Goal: Task Accomplishment & Management: Use online tool/utility

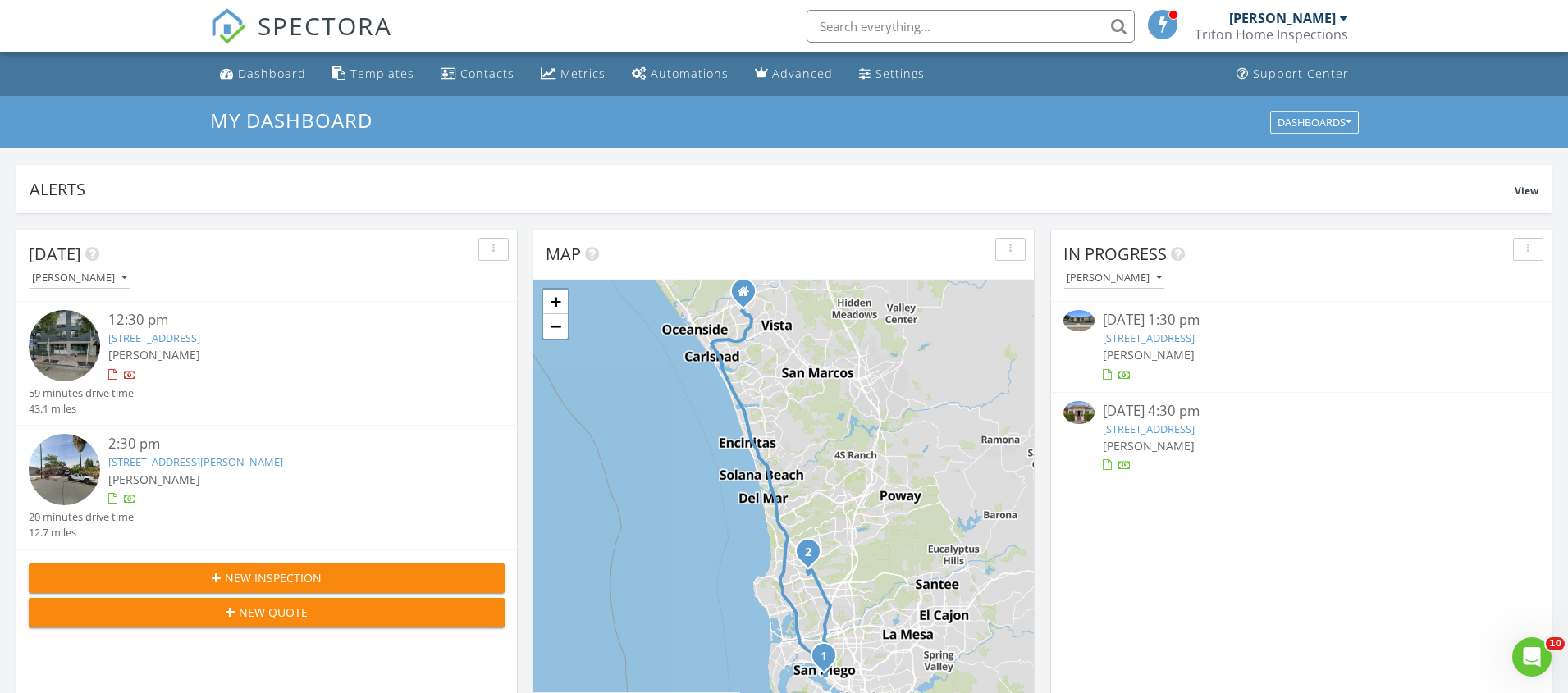
click at [1178, 336] on link "5073 Mt Durban Dr, San Diego, CA 92117" at bounding box center [1149, 338] width 92 height 15
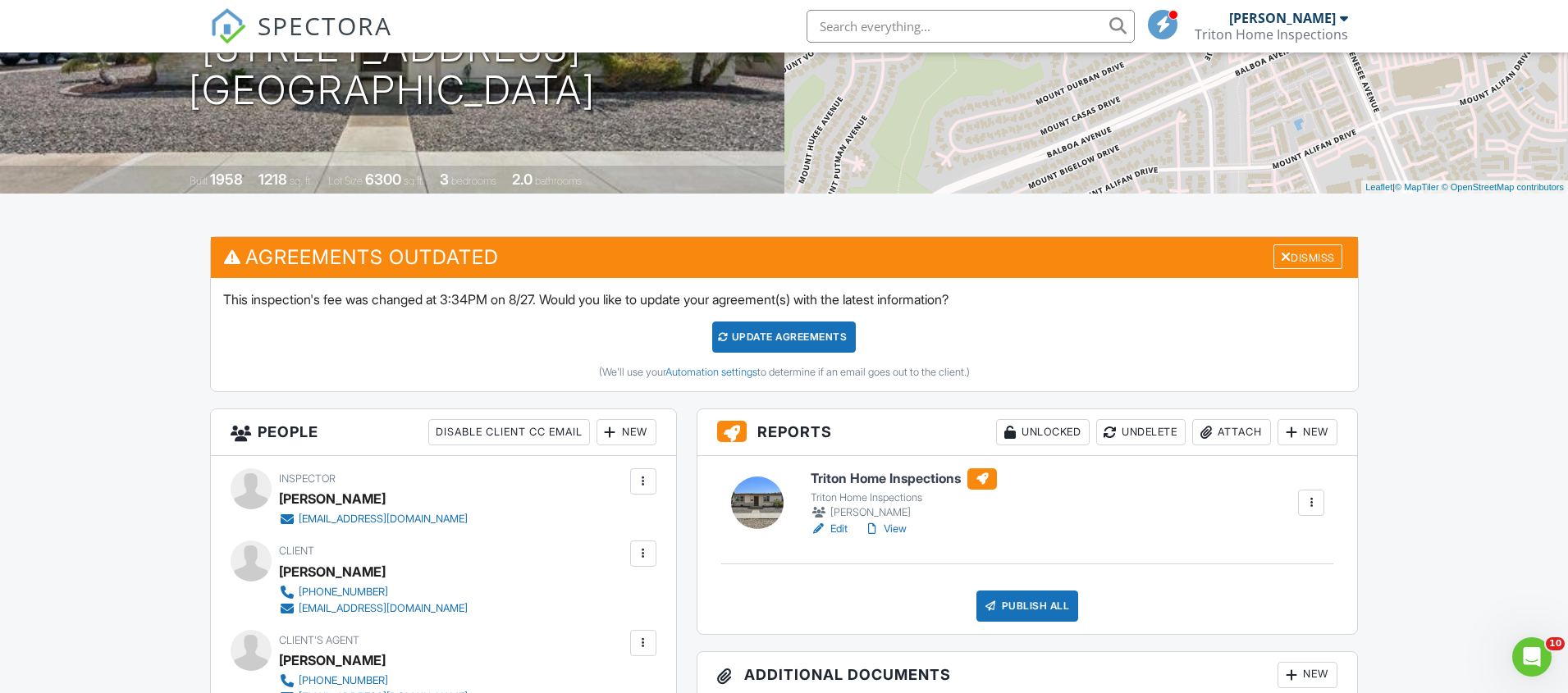
scroll to position [258, 0]
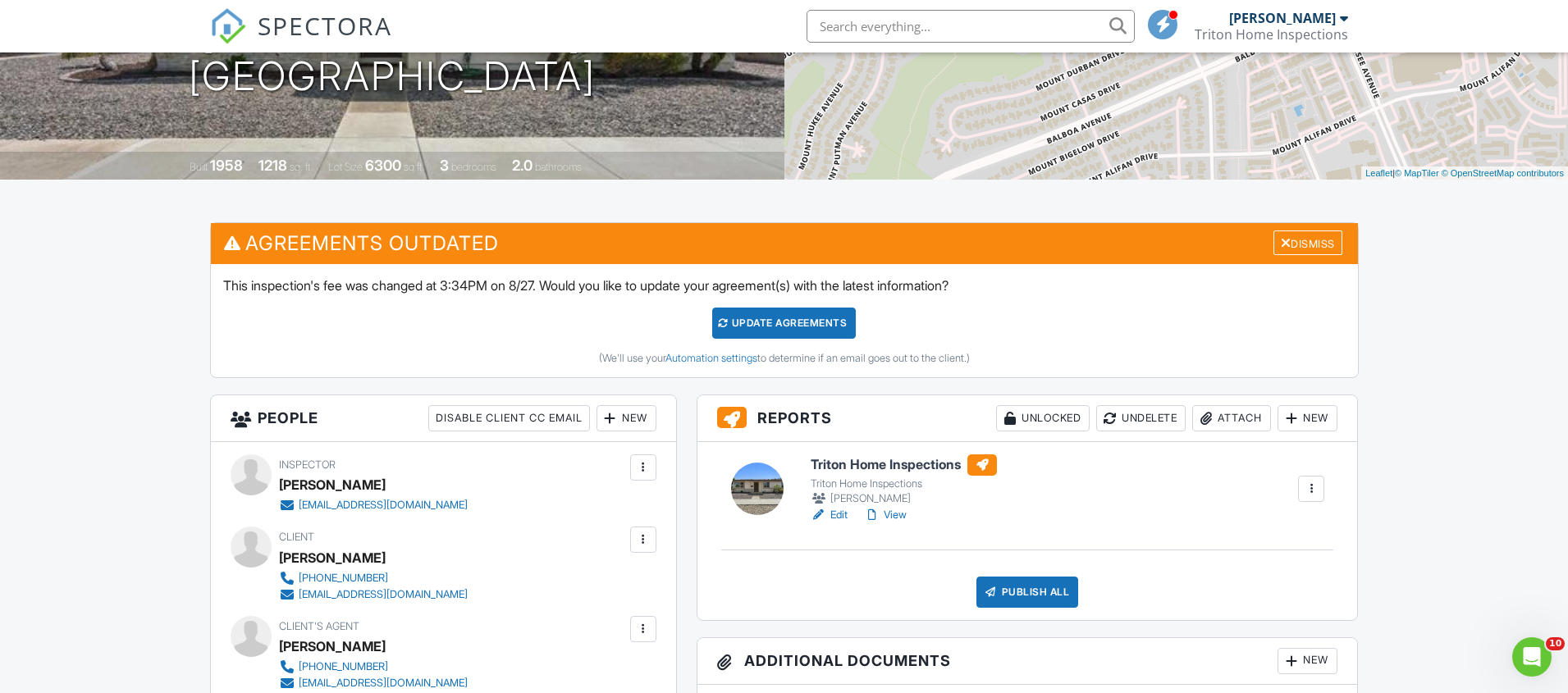
click at [839, 512] on link "Edit" at bounding box center [830, 515] width 37 height 17
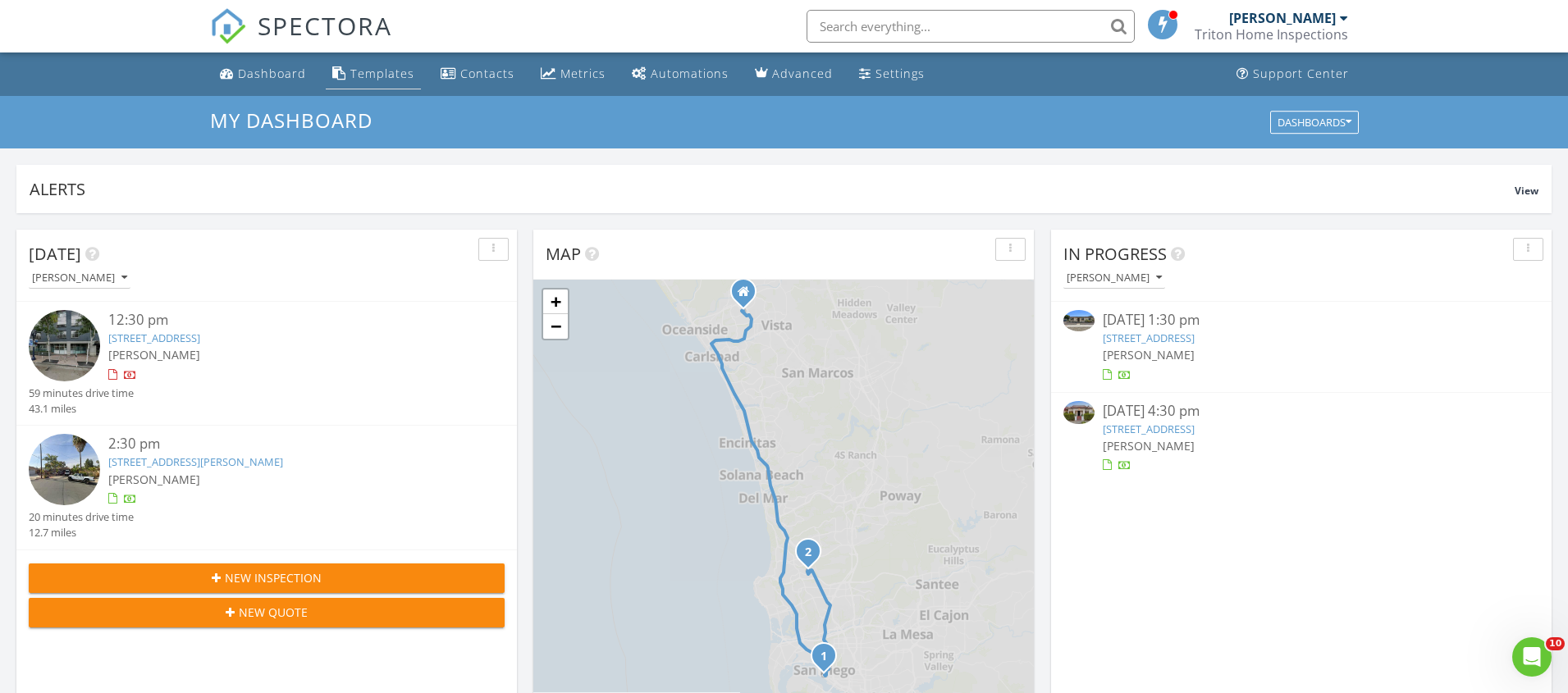
click at [371, 70] on div "Templates" at bounding box center [382, 73] width 64 height 16
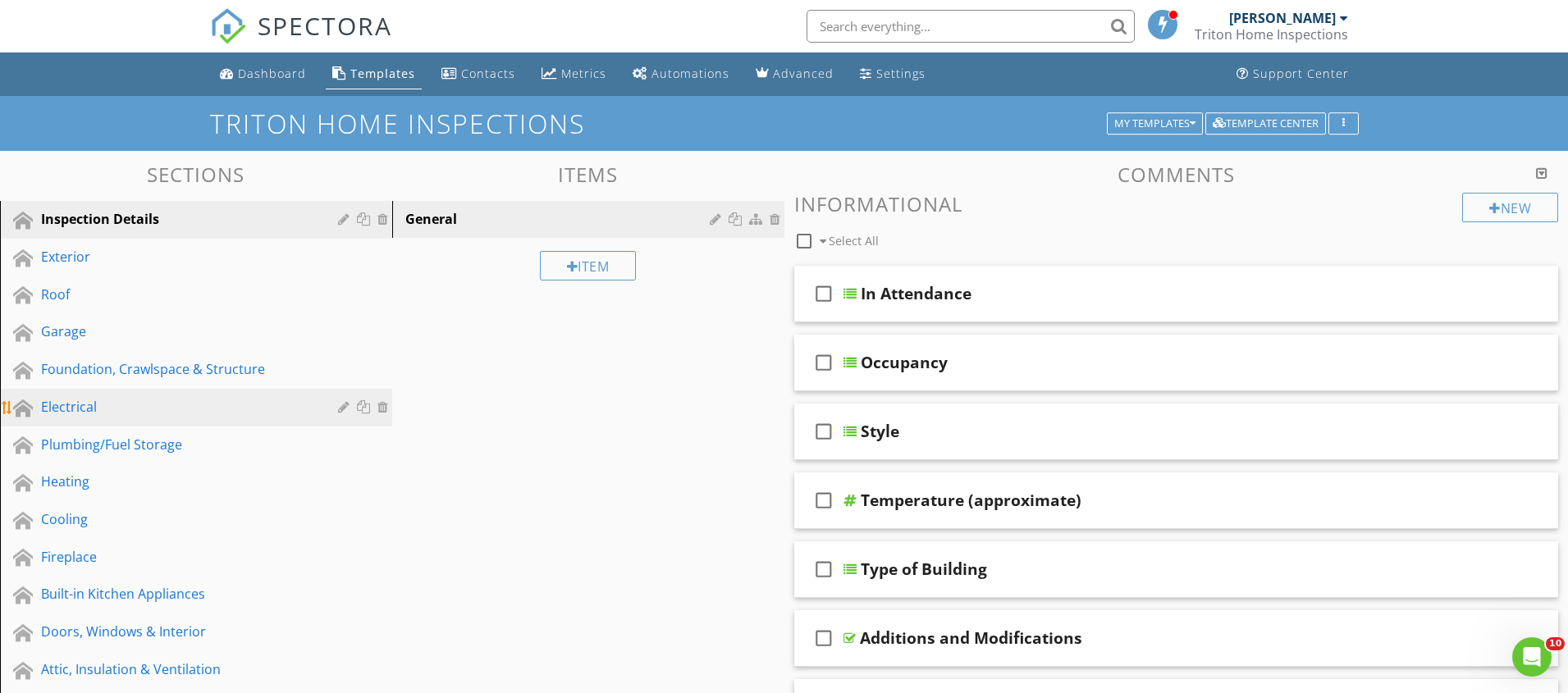
click at [71, 405] on div "Electrical" at bounding box center [178, 406] width 273 height 19
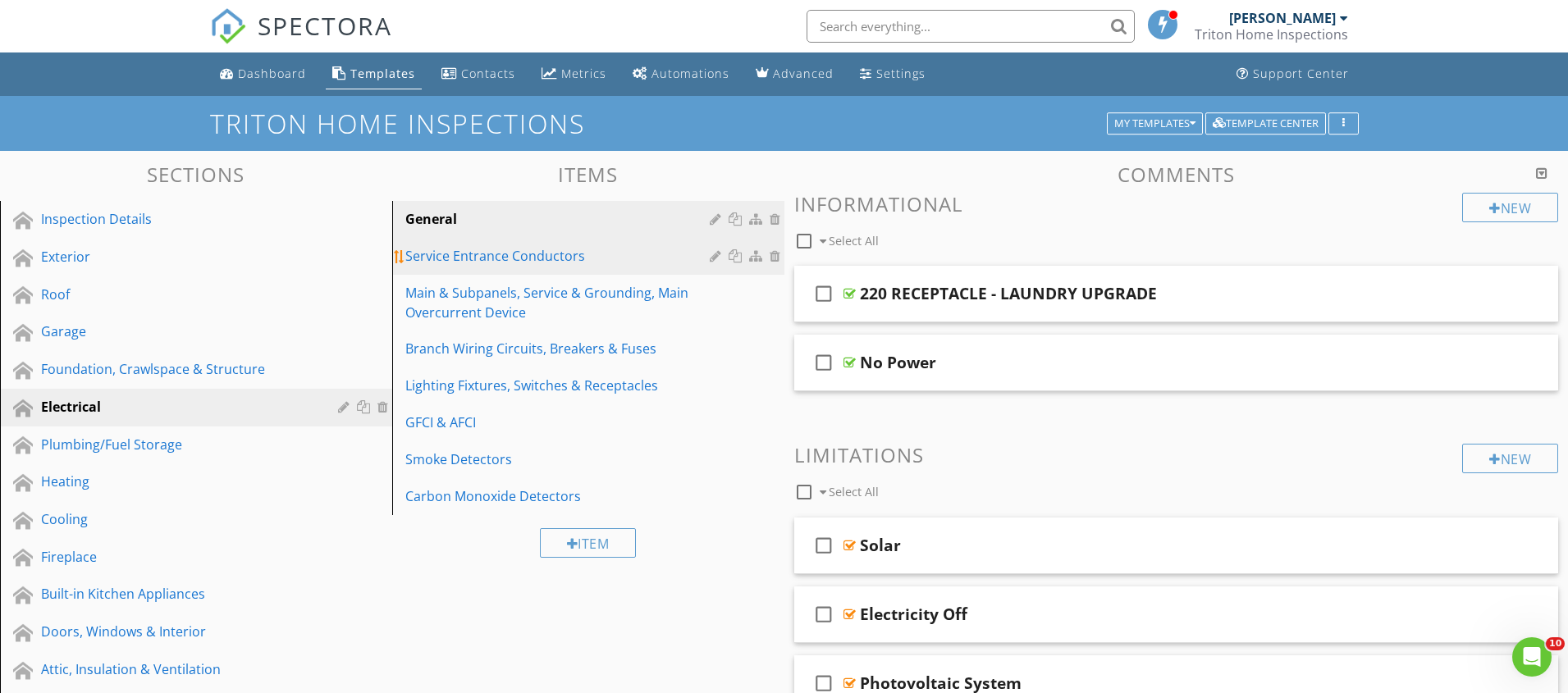
click at [496, 268] on link "Service Entrance Conductors" at bounding box center [591, 255] width 387 height 36
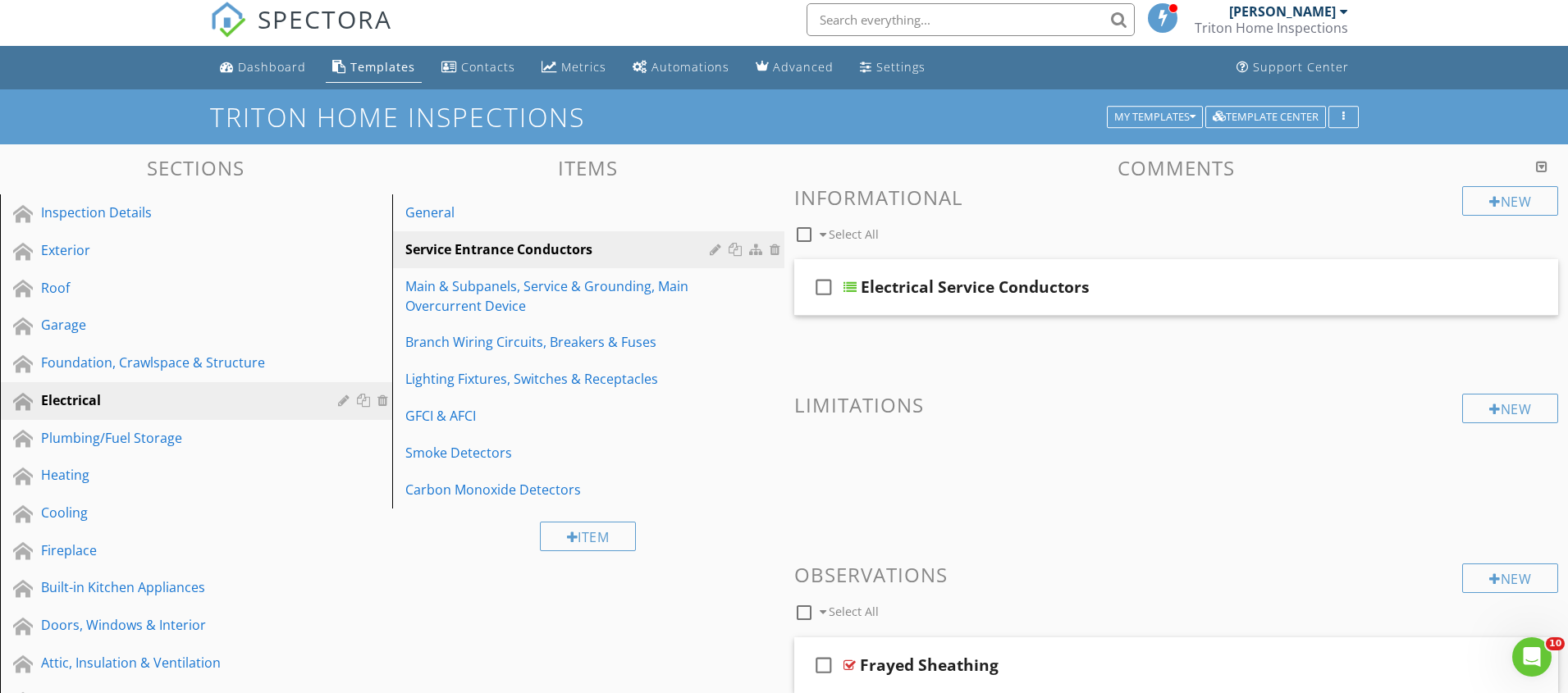
scroll to position [6, 0]
click at [494, 217] on div "General" at bounding box center [560, 212] width 310 height 19
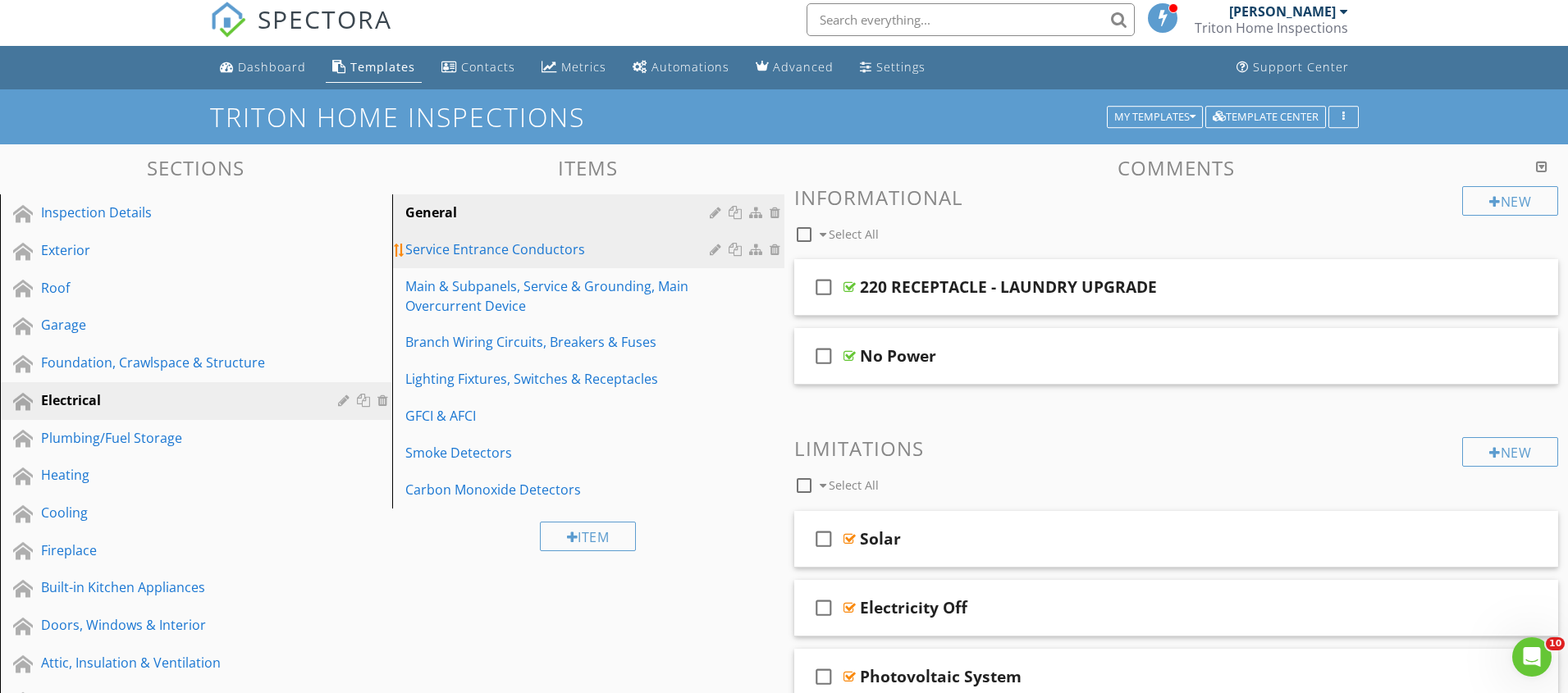
click at [518, 257] on div "Service Entrance Conductors" at bounding box center [560, 249] width 310 height 19
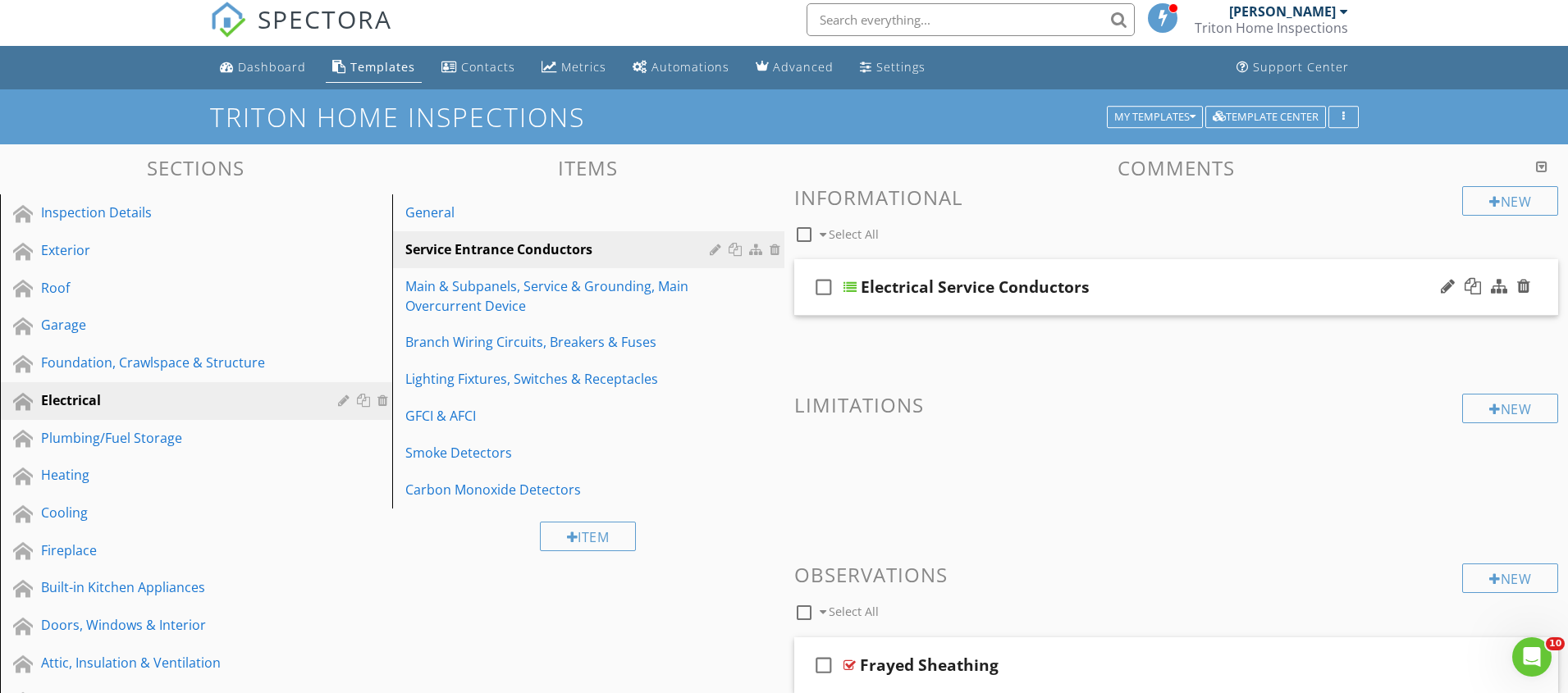
click at [1162, 292] on div "Electrical Service Conductors" at bounding box center [1136, 287] width 549 height 19
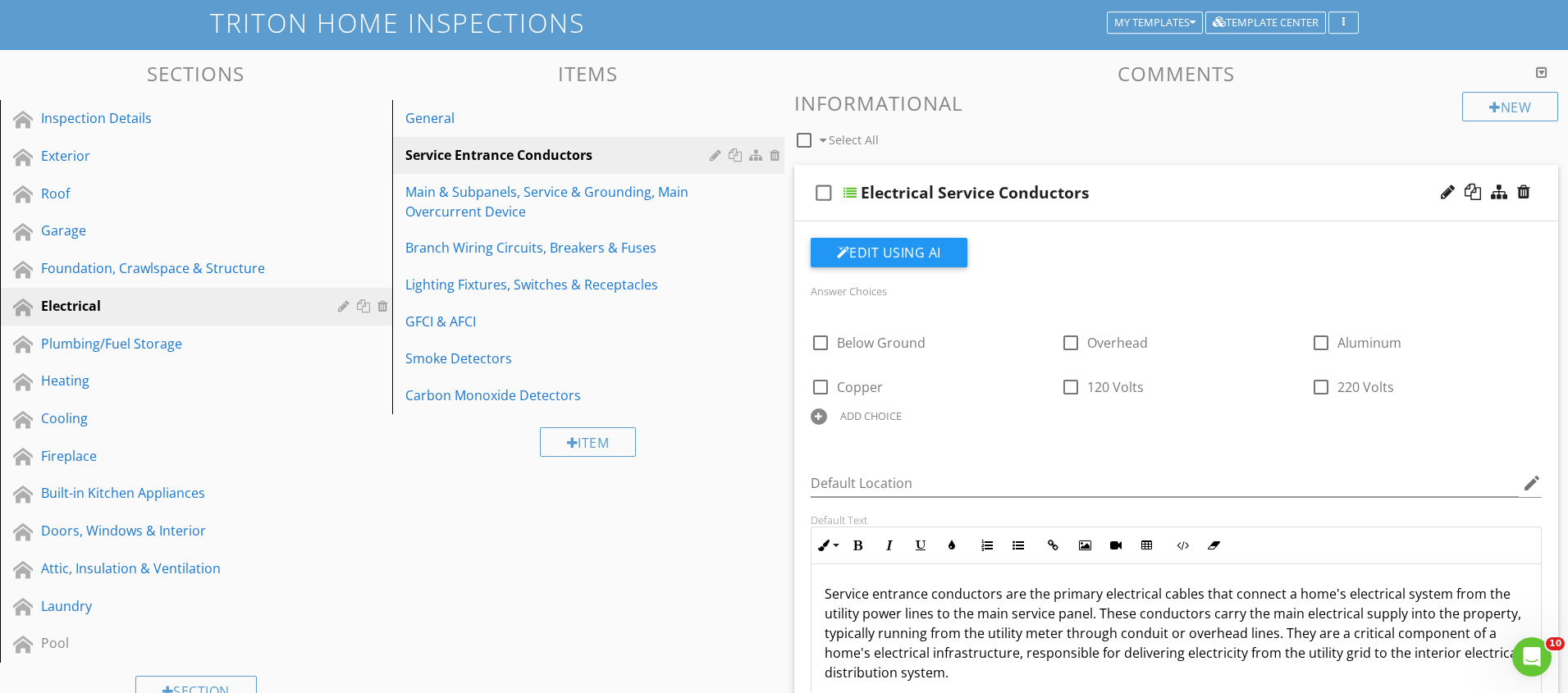
scroll to position [300, 0]
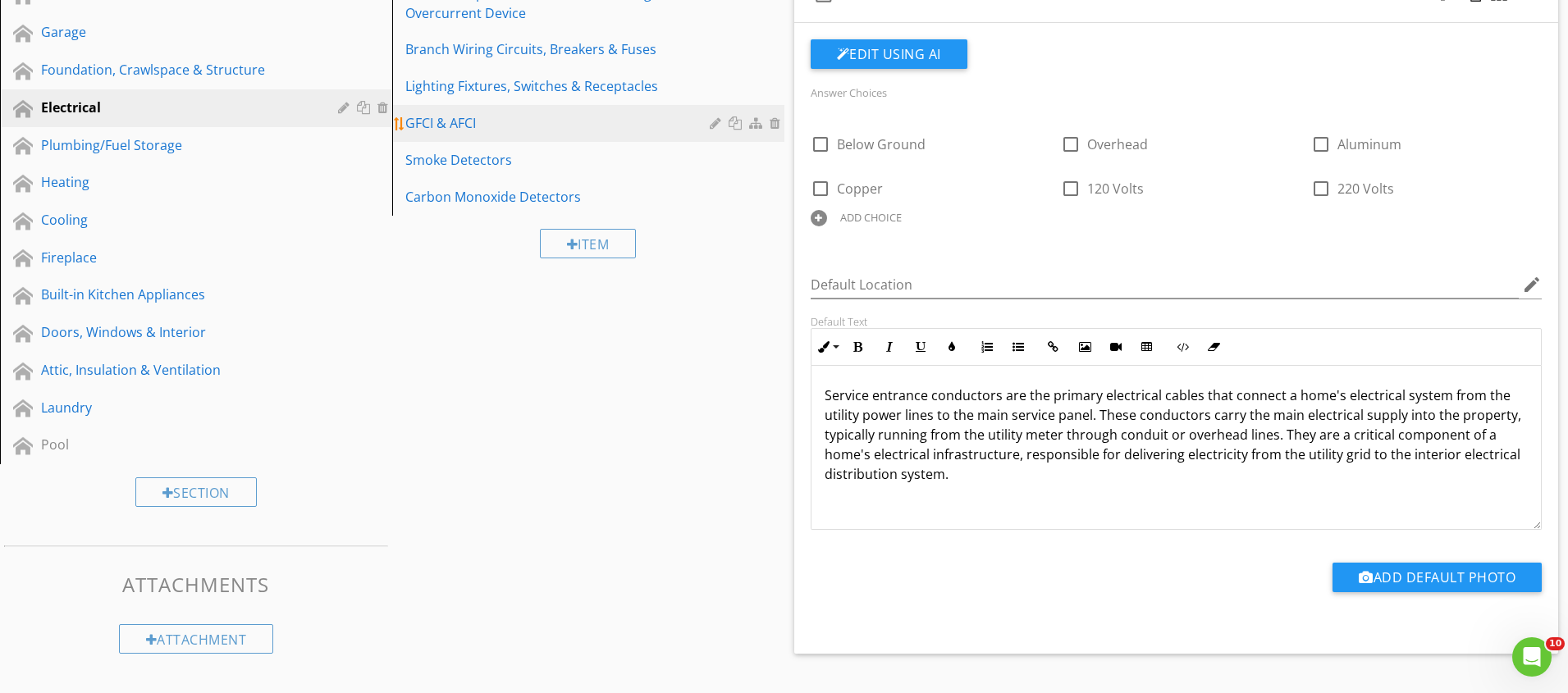
click at [416, 118] on div "GFCI & AFCI" at bounding box center [560, 123] width 310 height 19
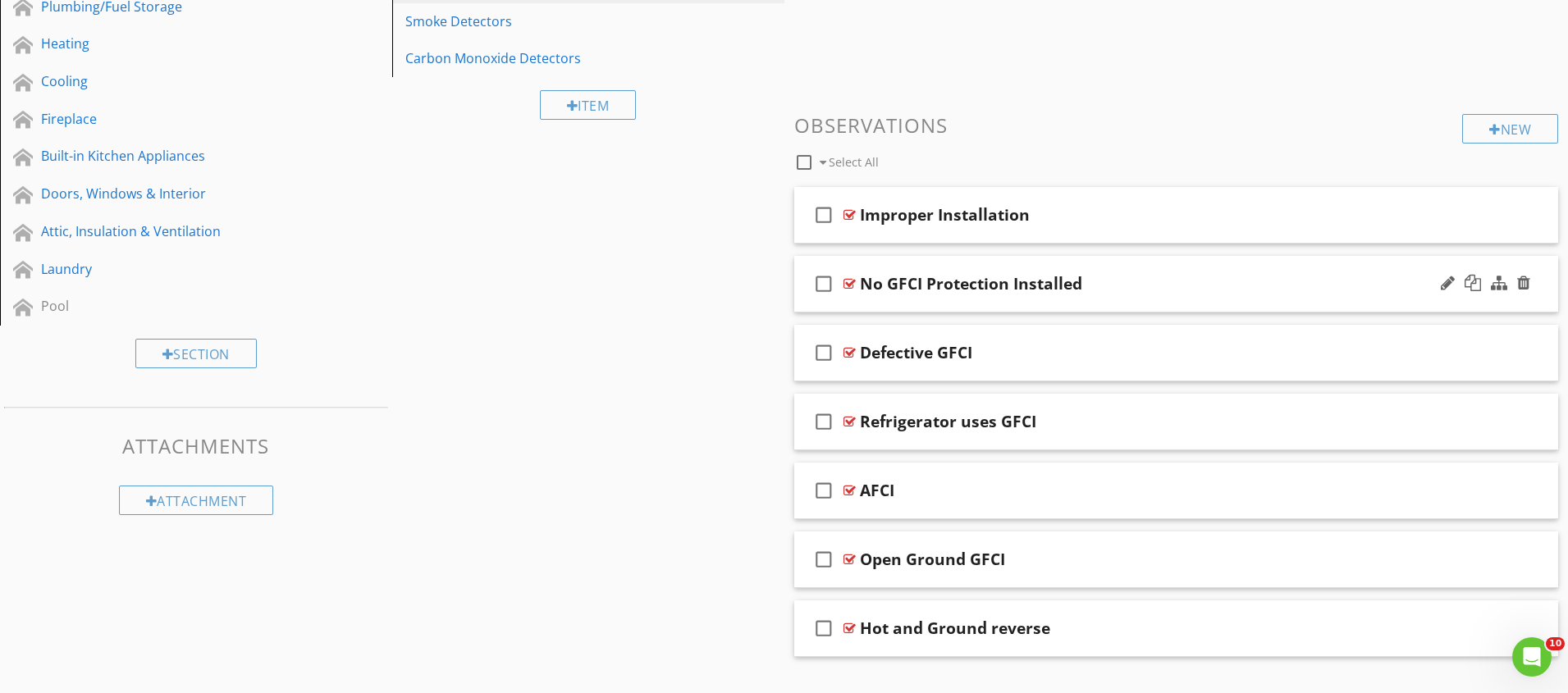
scroll to position [471, 0]
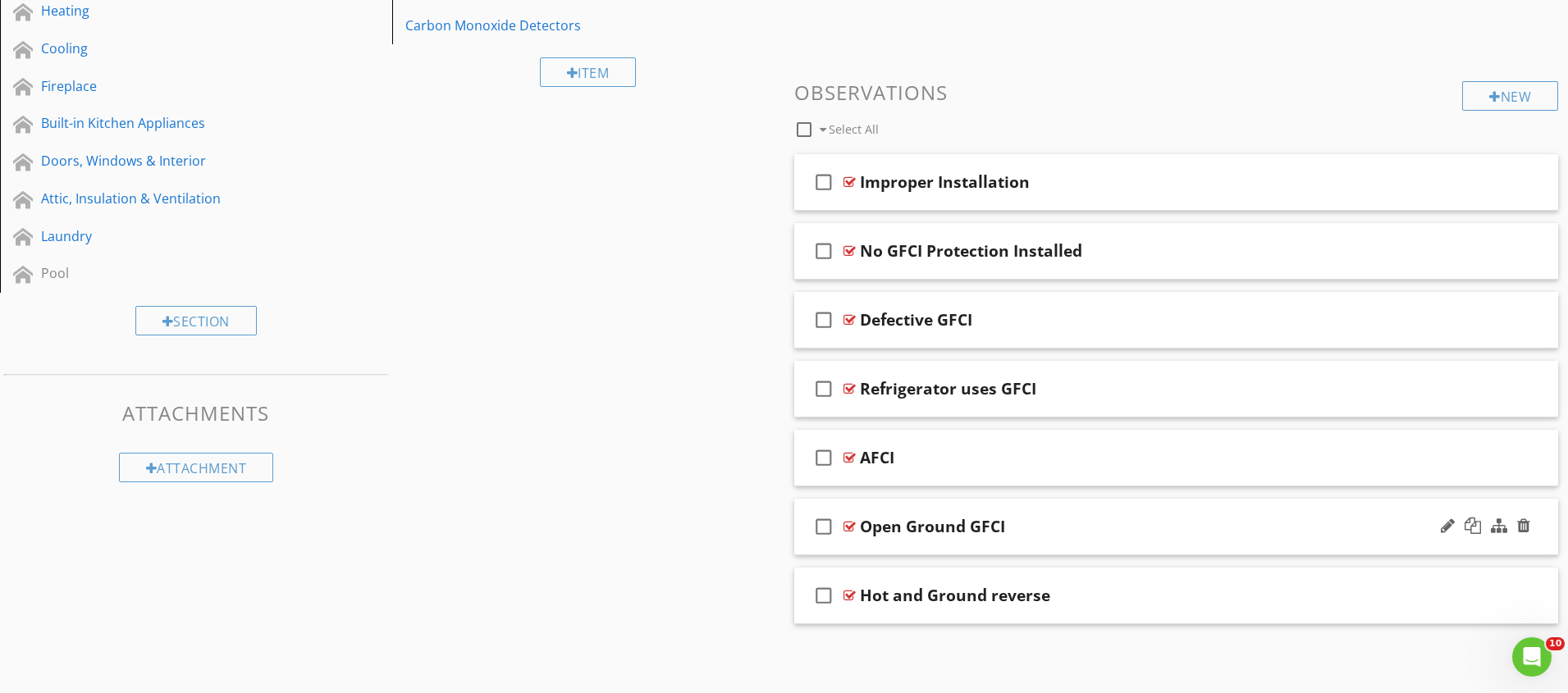
click at [1060, 538] on div "check_box_outline_blank Open Ground GFCI" at bounding box center [1177, 526] width 765 height 56
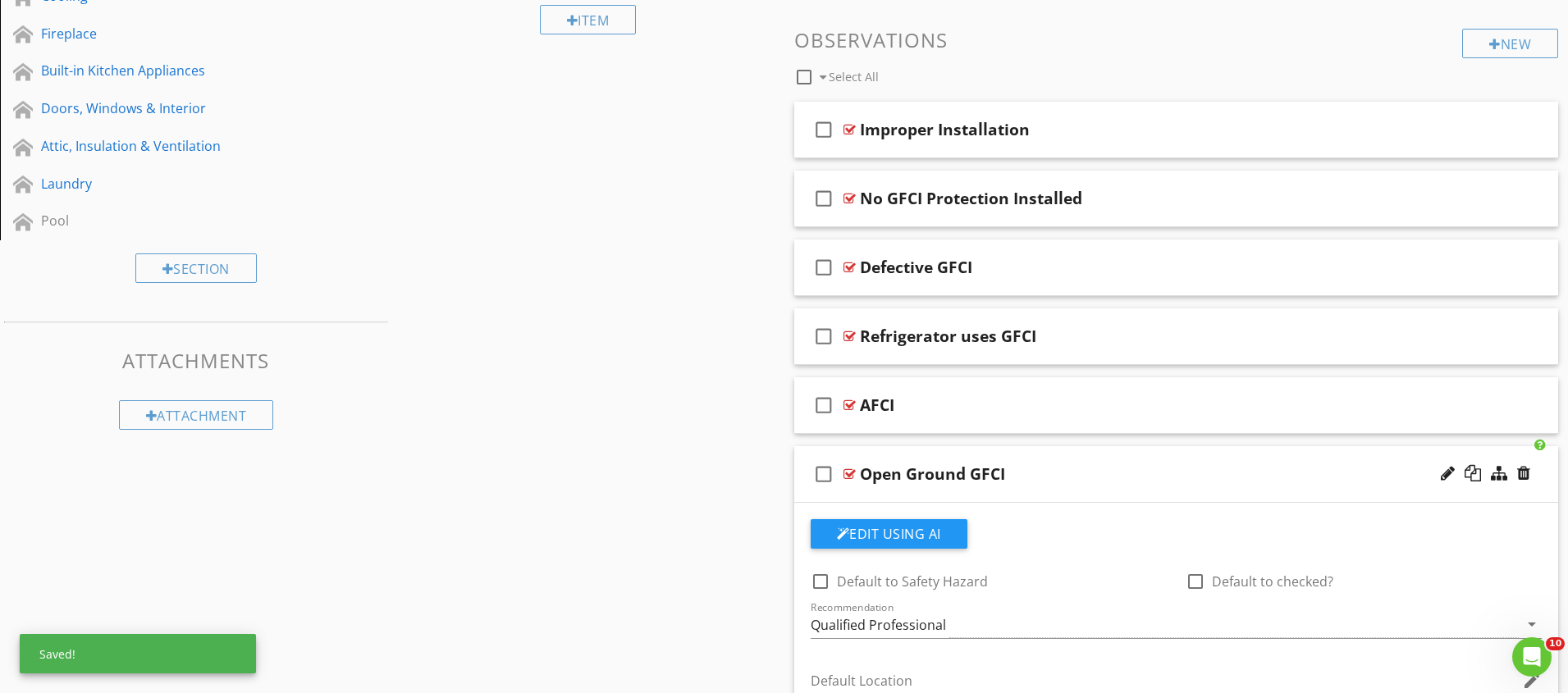
scroll to position [0, 0]
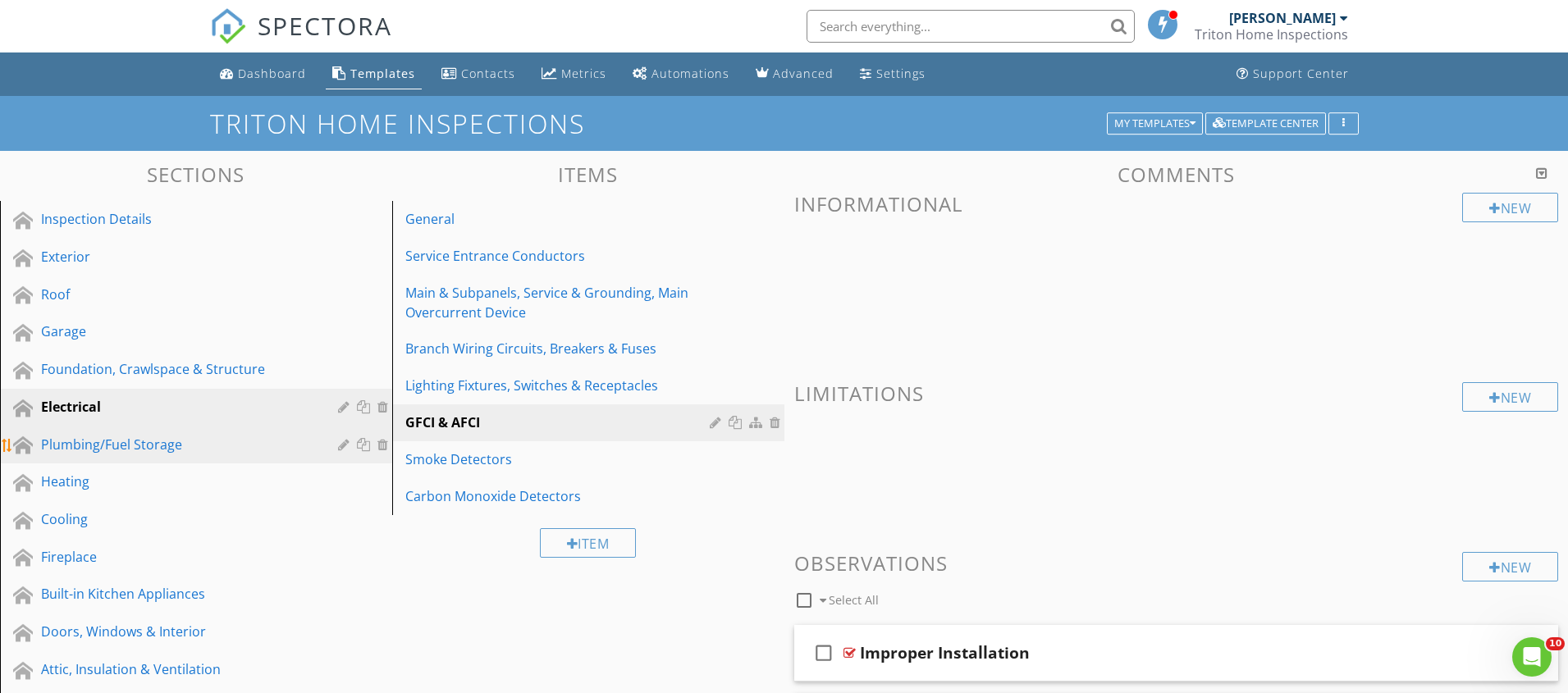
click at [118, 442] on div "Plumbing/Fuel Storage" at bounding box center [178, 444] width 273 height 19
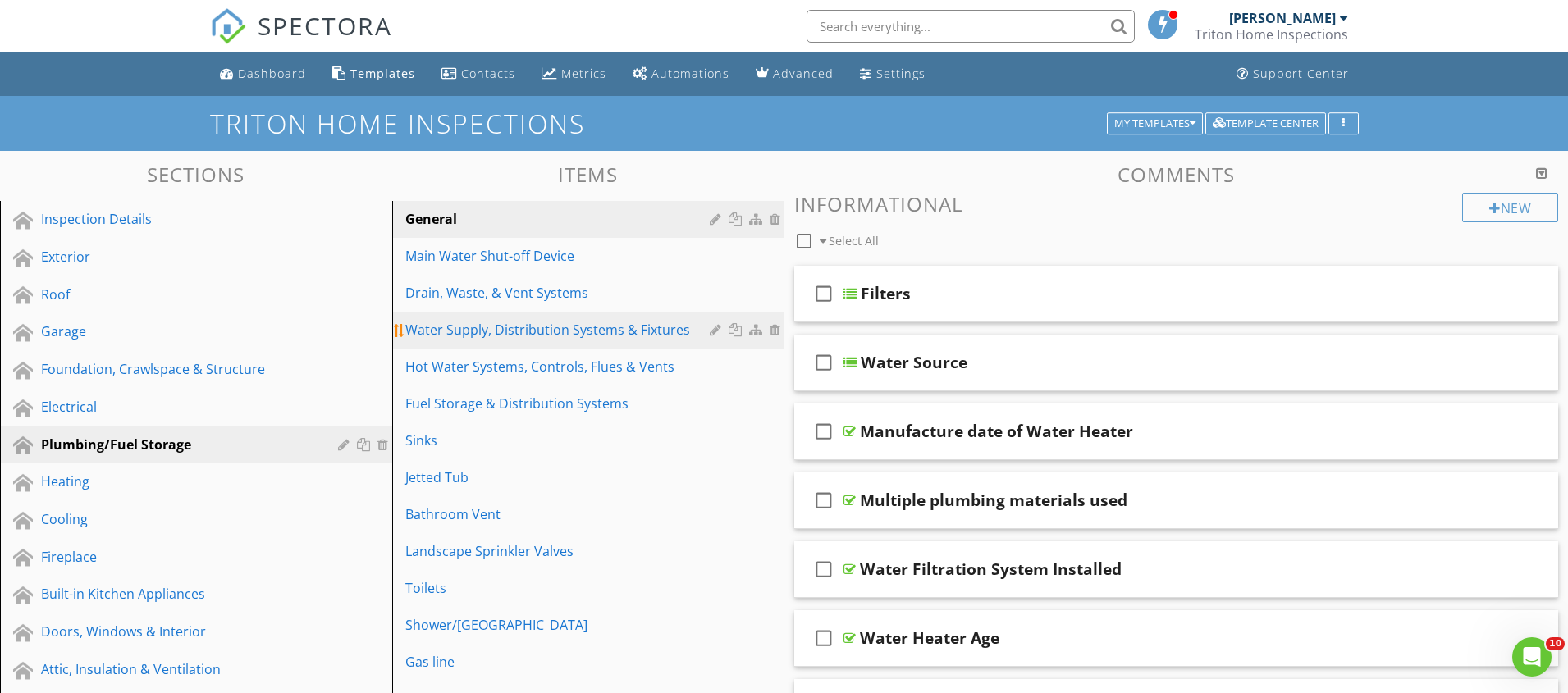
click at [491, 337] on div "Water Supply, Distribution Systems & Fixtures" at bounding box center [560, 329] width 310 height 19
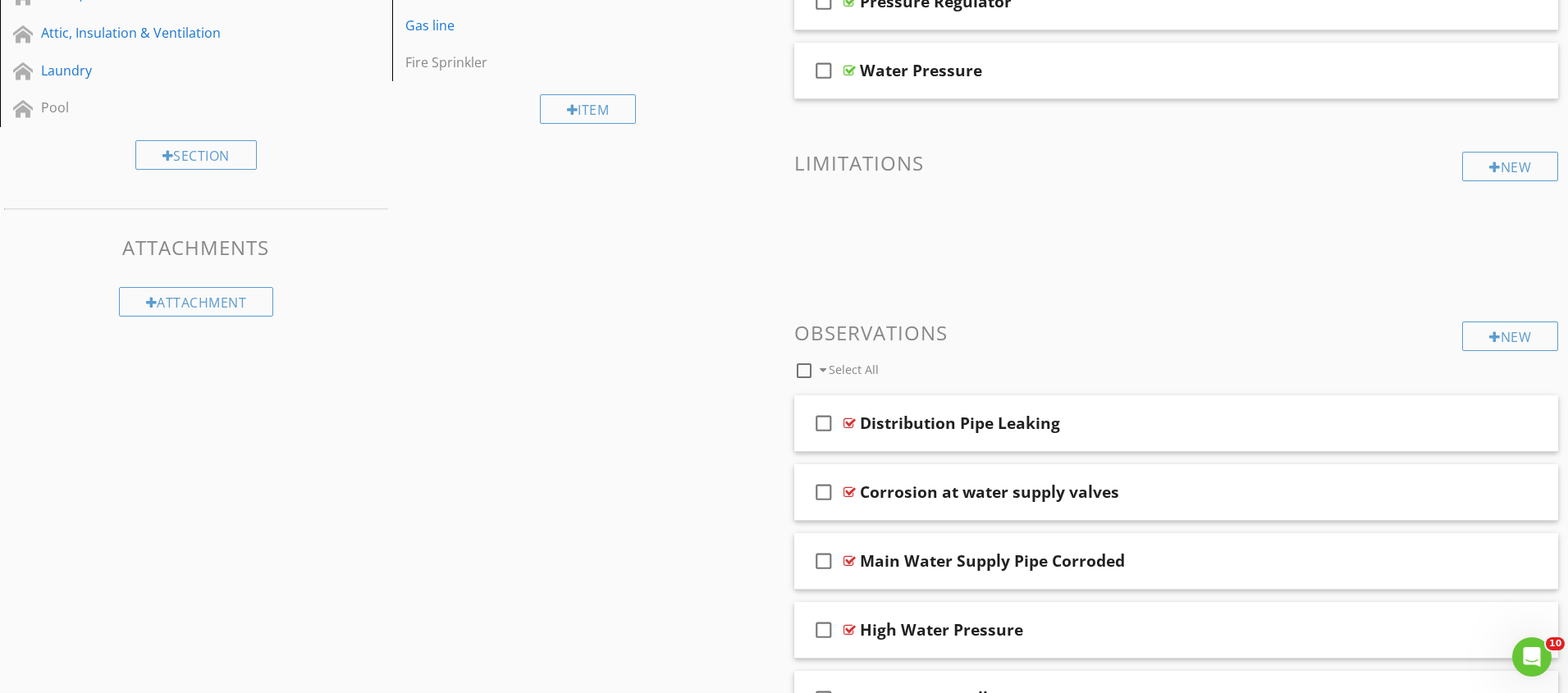
scroll to position [640, 0]
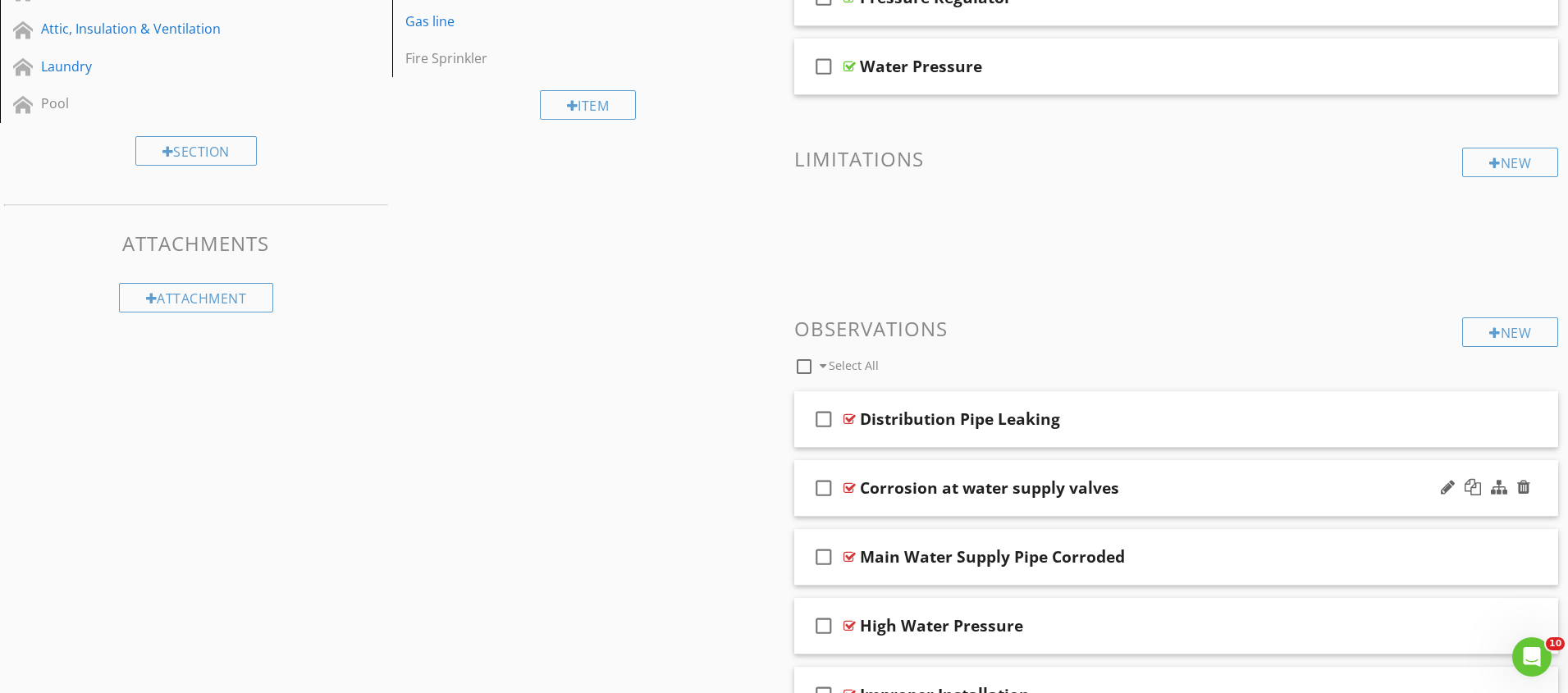
click at [936, 487] on div "Corrosion at water supply valves" at bounding box center [989, 487] width 259 height 19
click at [973, 468] on div "check_box_outline_blank Corrosion at water supply valves" at bounding box center [1177, 487] width 765 height 56
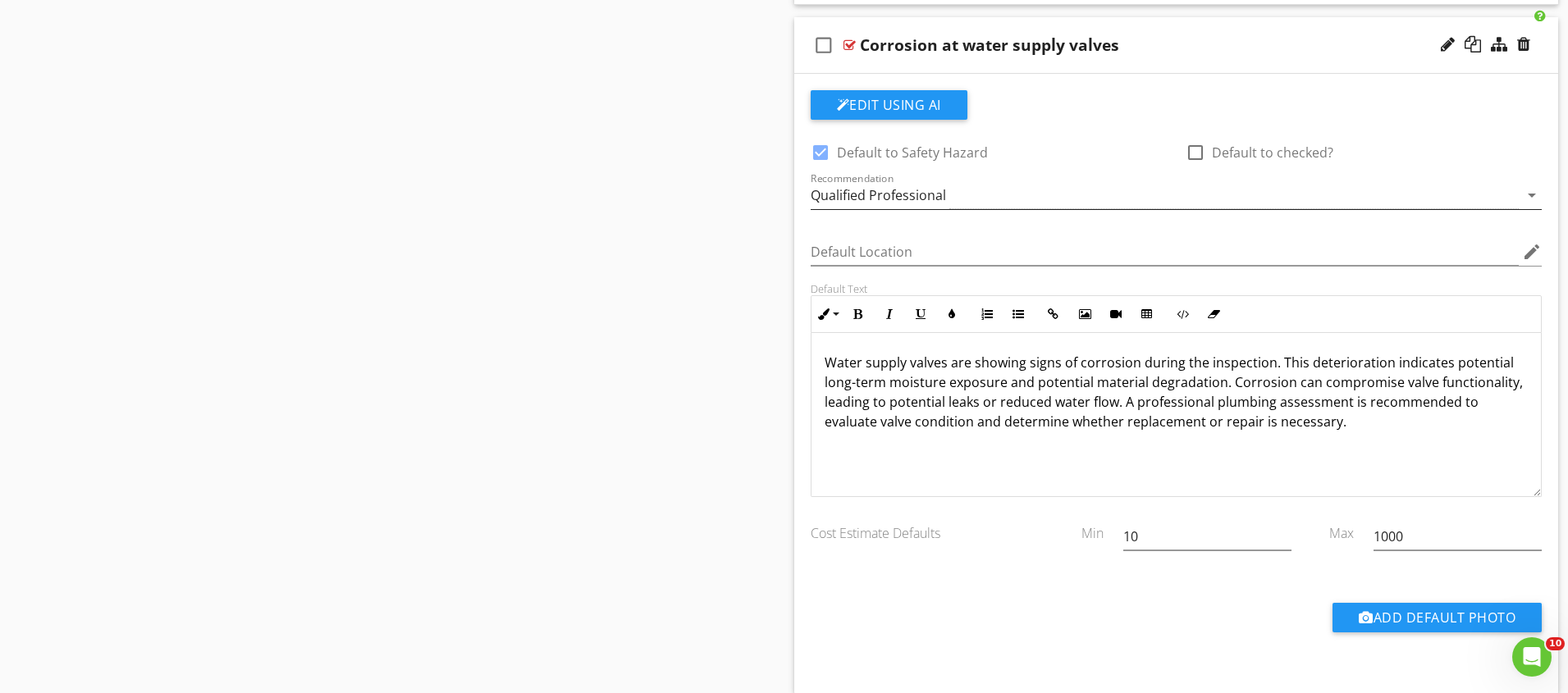
scroll to position [1, 0]
click at [855, 41] on div at bounding box center [849, 45] width 12 height 13
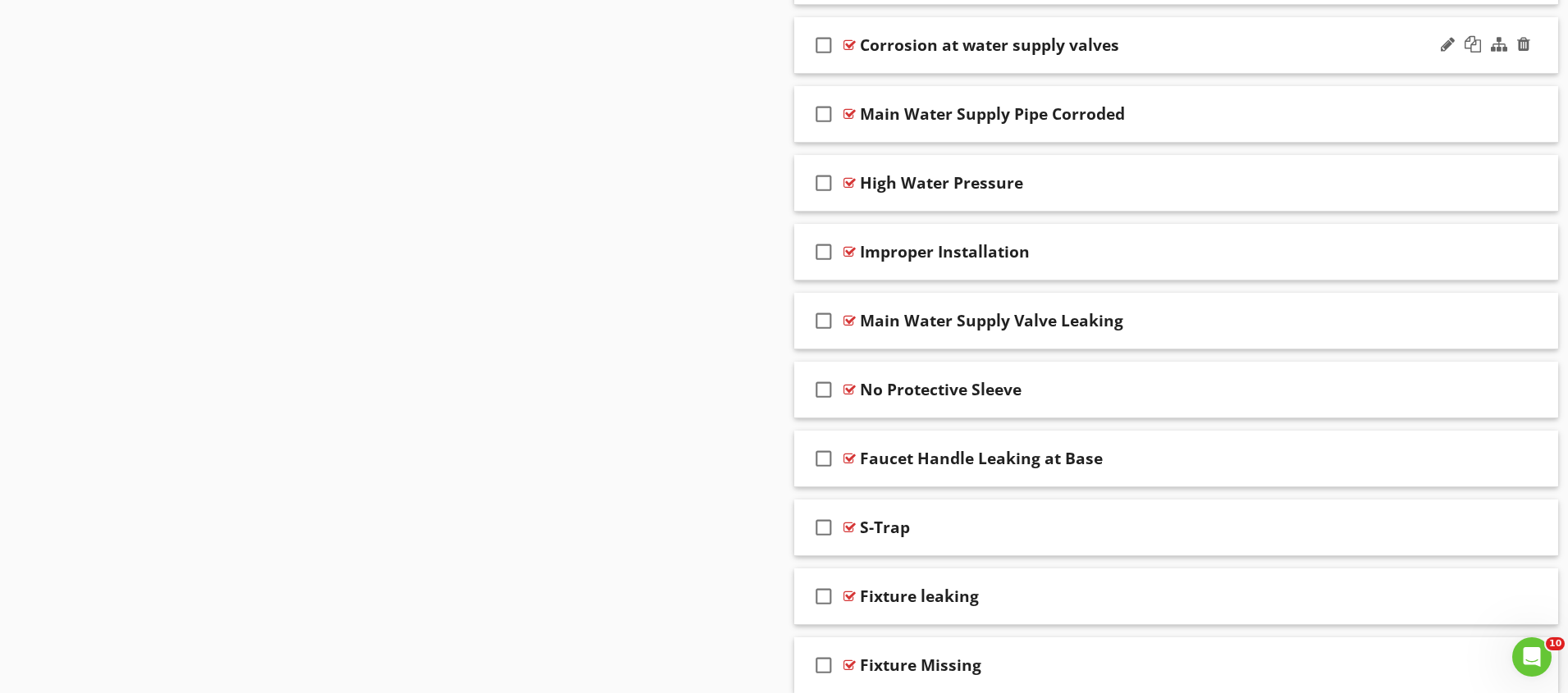
click at [849, 42] on div at bounding box center [849, 45] width 12 height 13
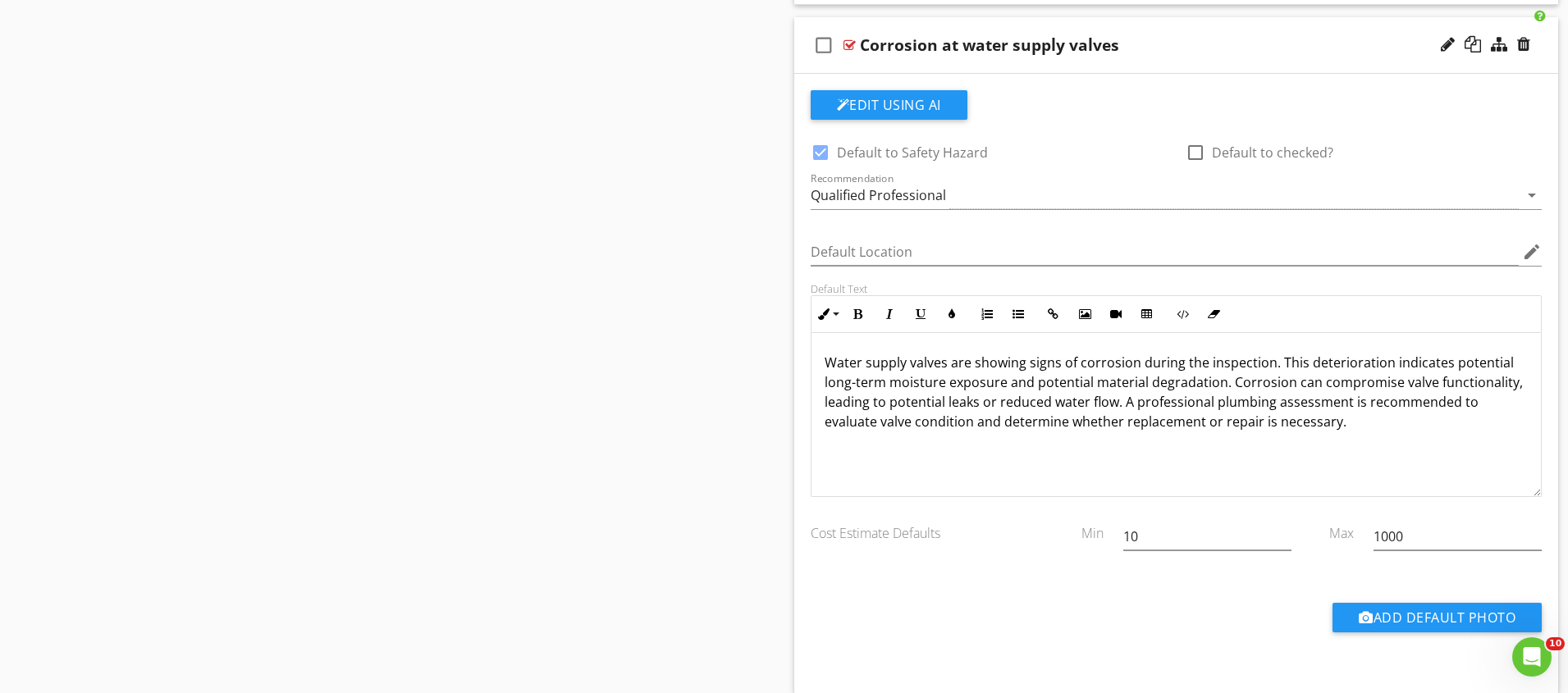
click at [826, 147] on div at bounding box center [820, 152] width 28 height 28
checkbox input "false"
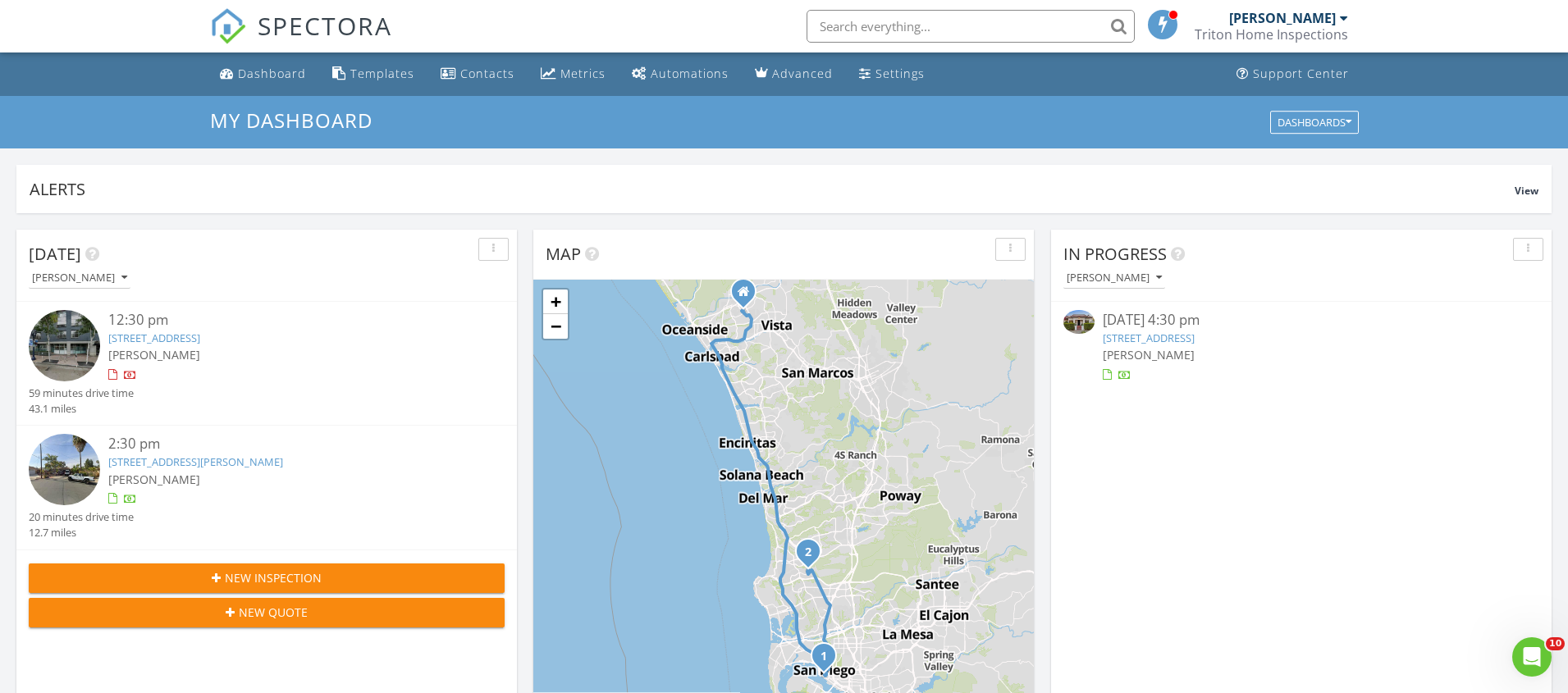
click at [1195, 335] on link "[STREET_ADDRESS]" at bounding box center [1149, 338] width 92 height 15
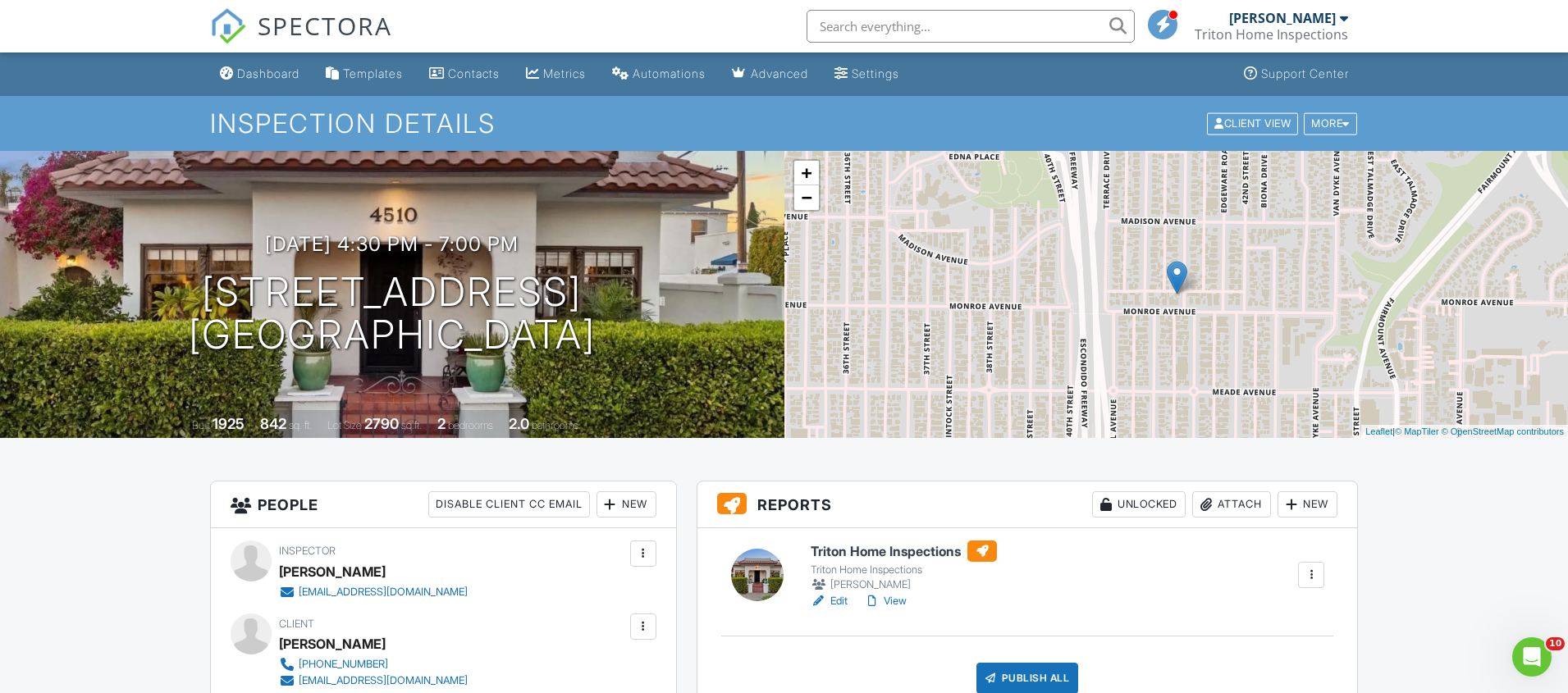
click at [843, 596] on link "Edit" at bounding box center [830, 602] width 37 height 17
